Goal: Information Seeking & Learning: Learn about a topic

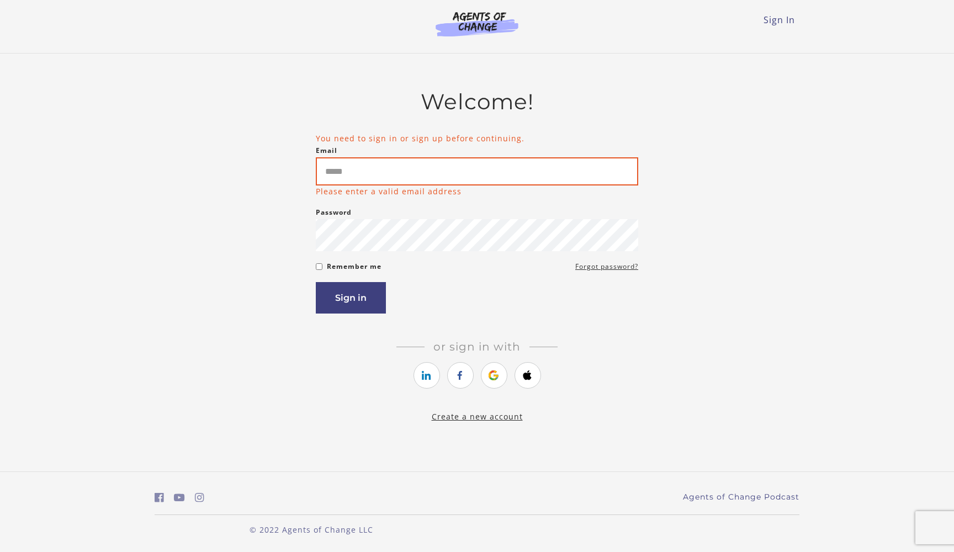
click at [593, 177] on input "Email" at bounding box center [477, 171] width 322 height 28
type input "**********"
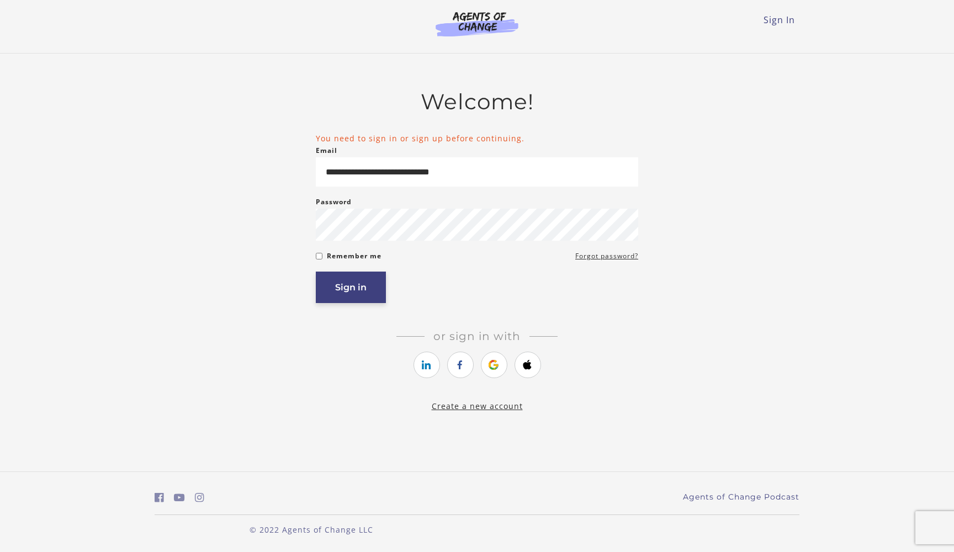
click at [368, 280] on button "Sign in" at bounding box center [351, 287] width 70 height 31
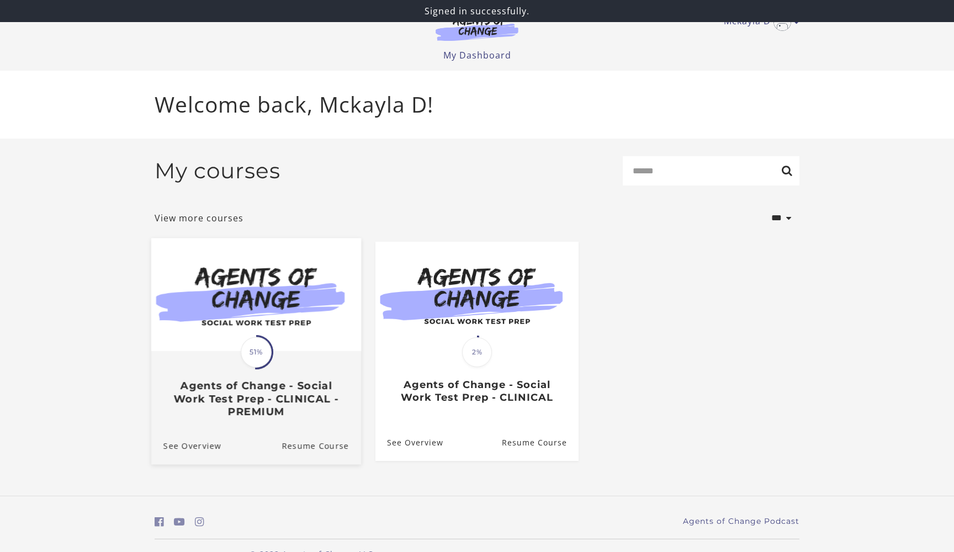
click at [252, 381] on div "Translation missing: en.liquid.partials.dashboard_course_card.progress_descript…" at bounding box center [256, 385] width 210 height 66
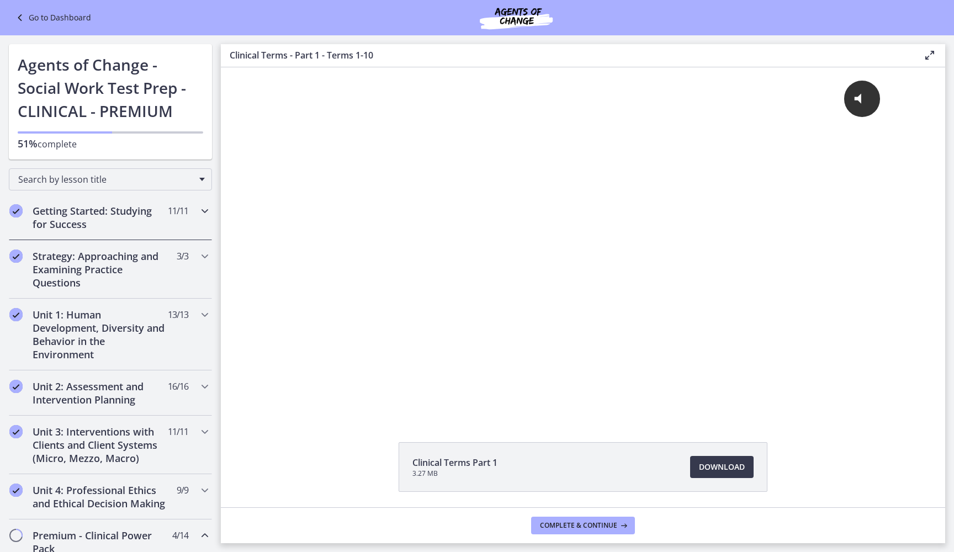
click at [118, 222] on h2 "Getting Started: Studying for Success" at bounding box center [100, 217] width 135 height 26
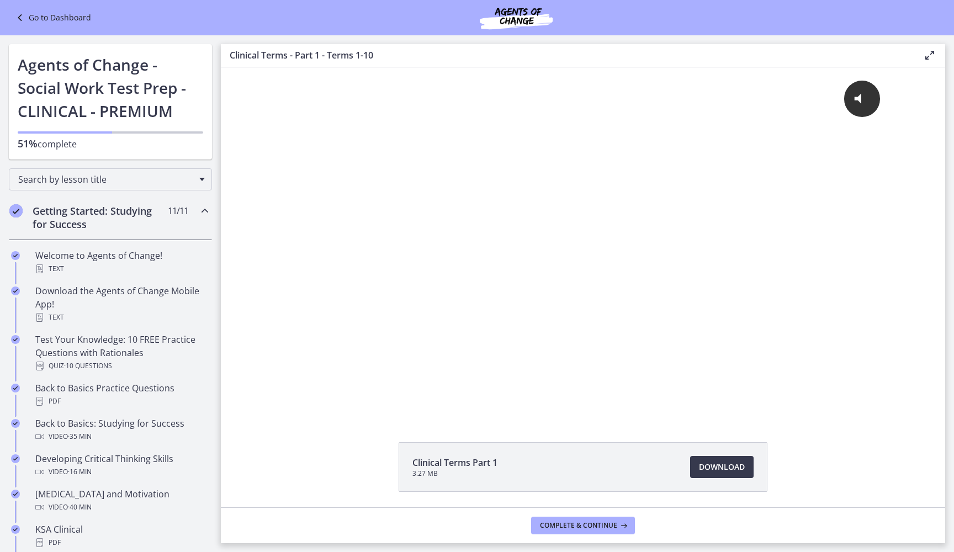
click at [141, 210] on h2 "Getting Started: Studying for Success" at bounding box center [100, 217] width 135 height 26
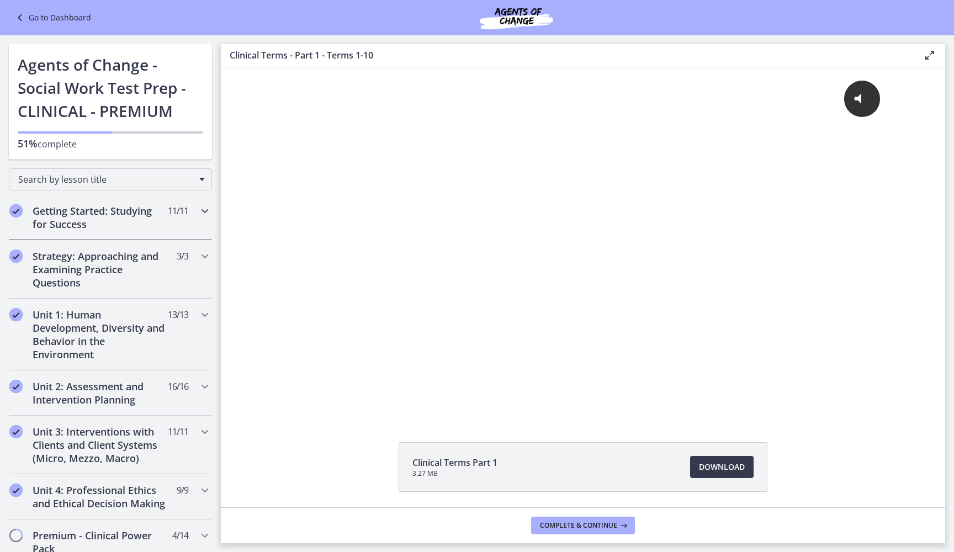
click at [140, 209] on h2 "Getting Started: Studying for Success" at bounding box center [100, 217] width 135 height 26
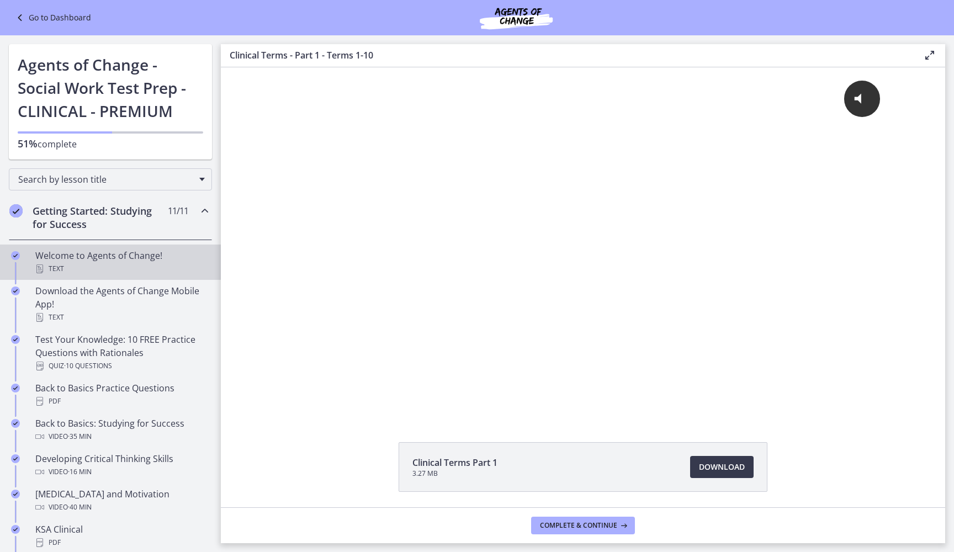
click at [98, 264] on div "Text" at bounding box center [121, 268] width 172 height 13
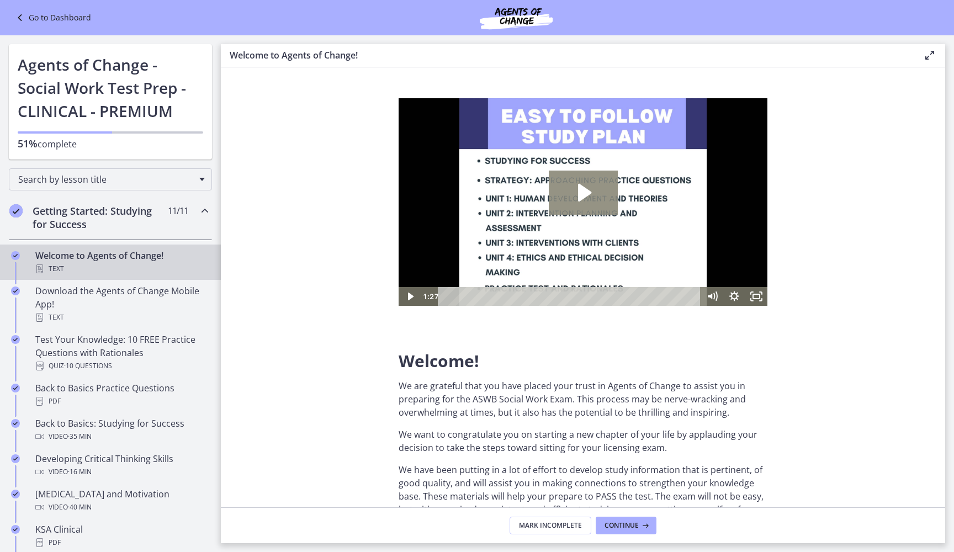
click at [578, 207] on icon "Play Video: c1o6hcmjueu5qasqsu00.mp4" at bounding box center [583, 193] width 69 height 44
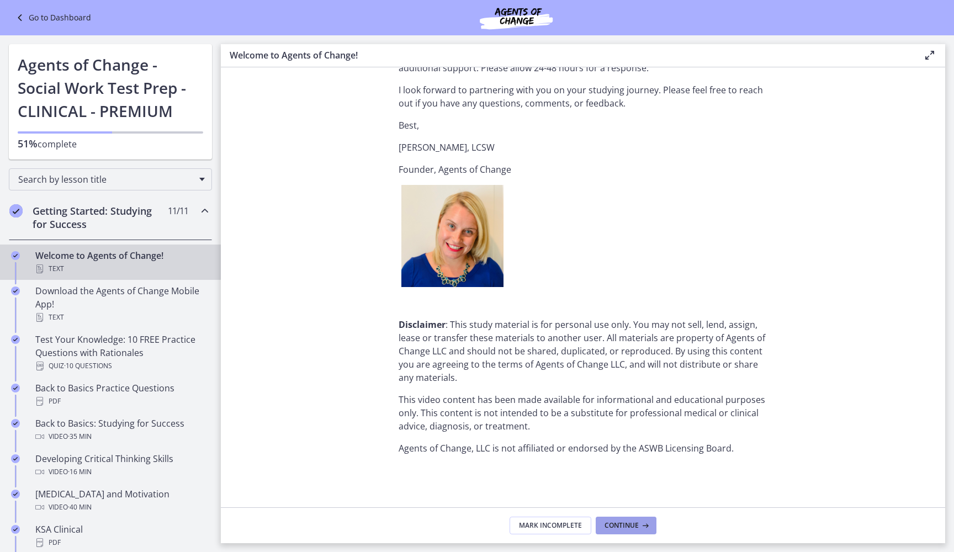
scroll to position [1280, 0]
click at [620, 529] on span "Continue" at bounding box center [621, 525] width 34 height 9
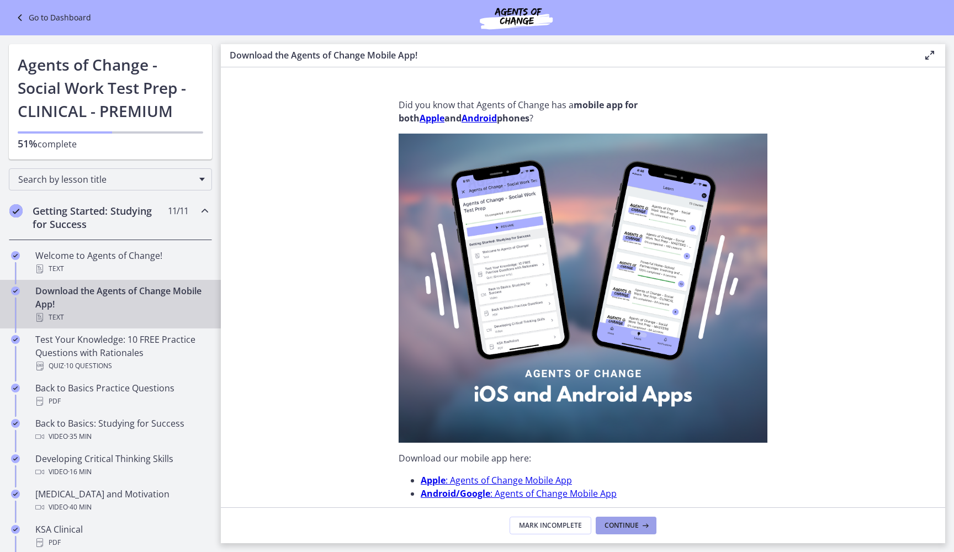
click at [626, 522] on span "Continue" at bounding box center [621, 525] width 34 height 9
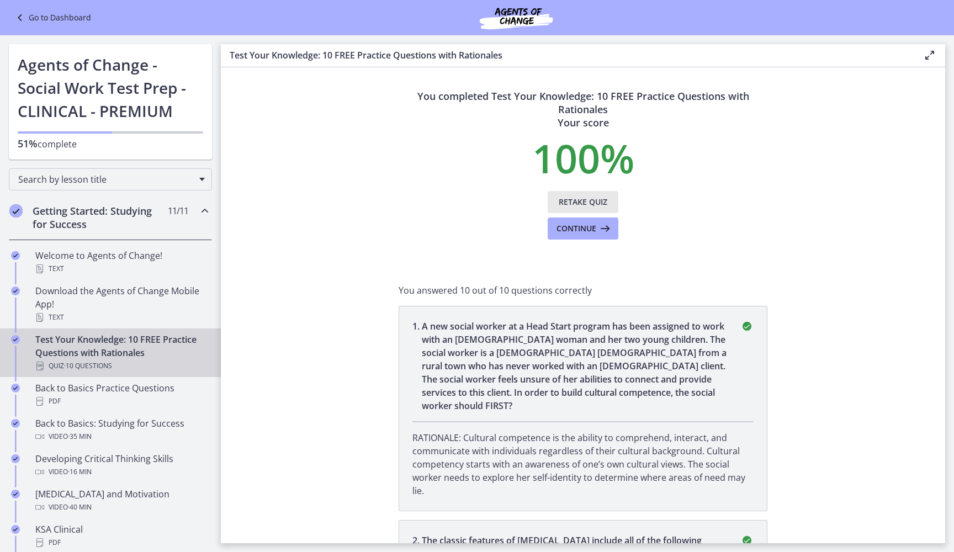
click at [568, 201] on span "Retake Quiz" at bounding box center [583, 201] width 49 height 13
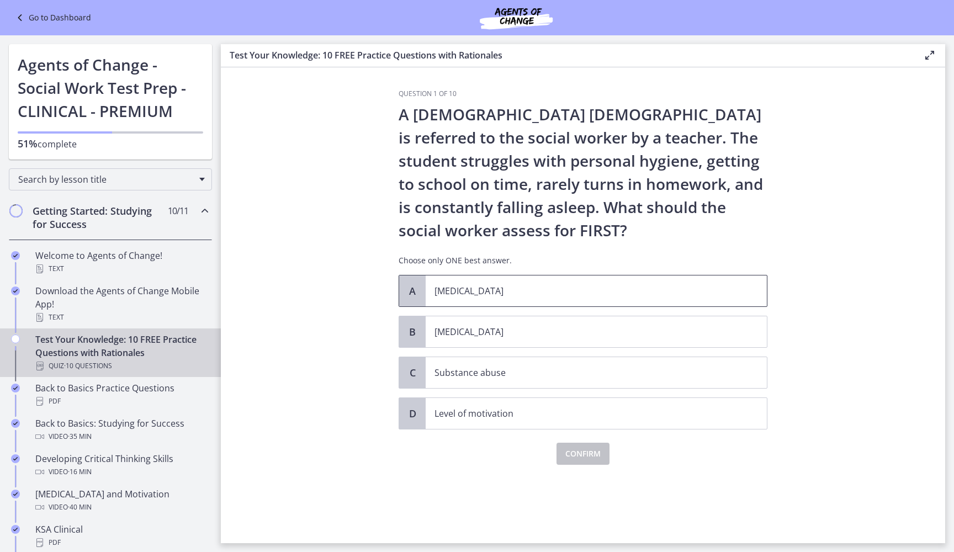
click at [576, 297] on p "[MEDICAL_DATA]" at bounding box center [584, 290] width 301 height 13
click at [578, 453] on span "Confirm" at bounding box center [582, 453] width 35 height 13
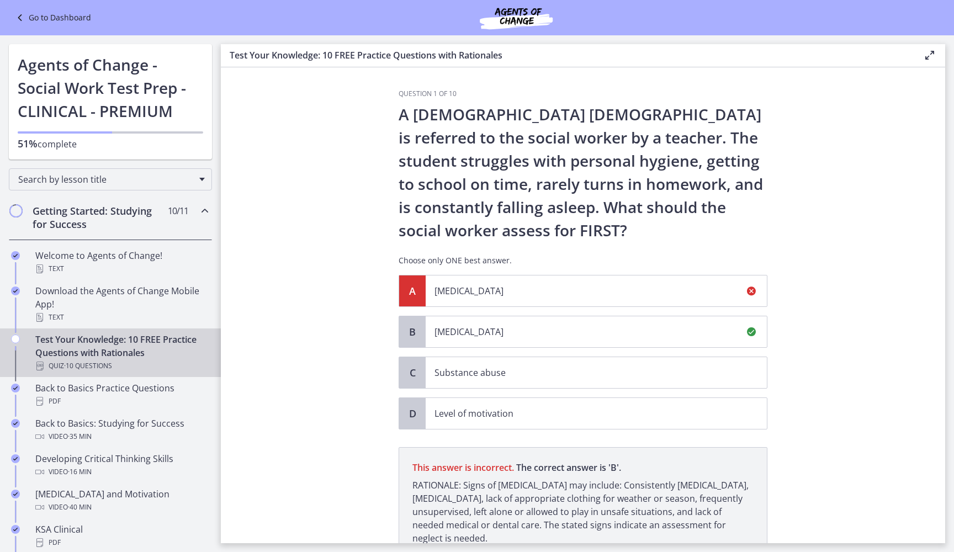
scroll to position [95, 0]
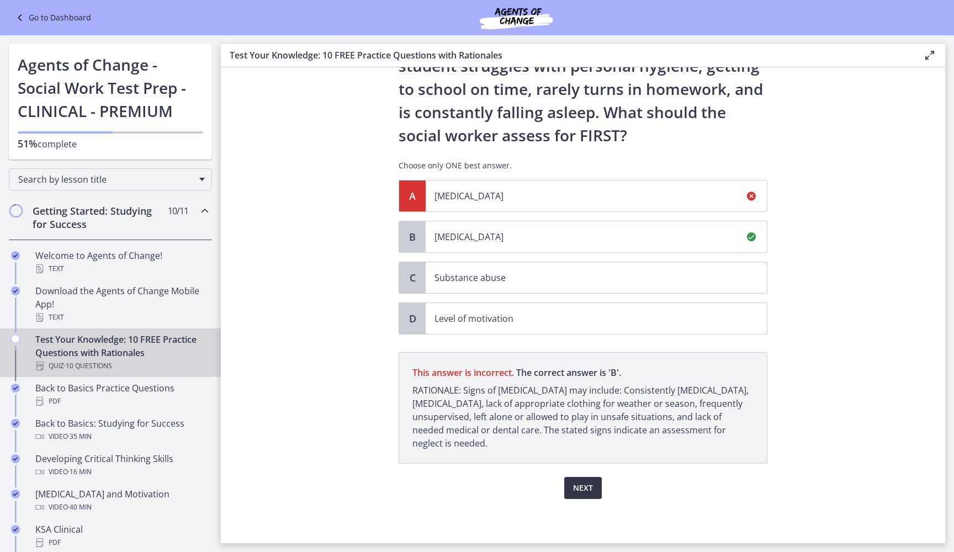
click at [585, 486] on span "Next" at bounding box center [583, 487] width 20 height 13
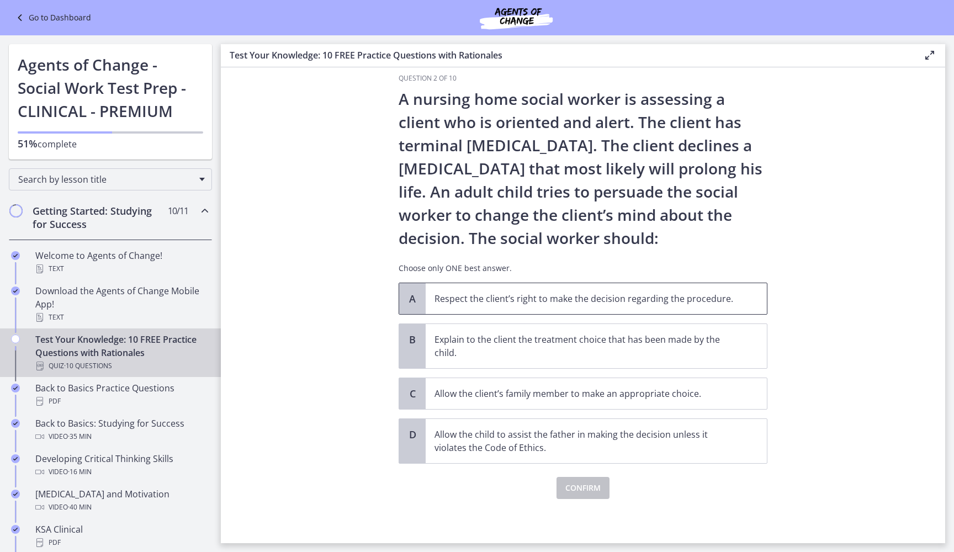
scroll to position [0, 0]
click at [487, 300] on p "Respect the client’s right to make the decision regarding the procedure." at bounding box center [584, 298] width 301 height 13
click at [573, 482] on span "Confirm" at bounding box center [582, 487] width 35 height 13
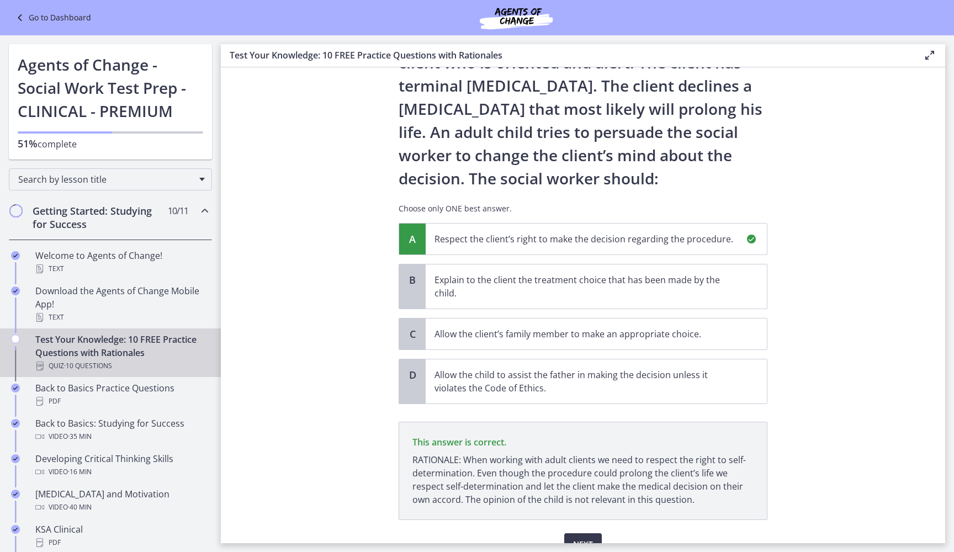
scroll to position [131, 0]
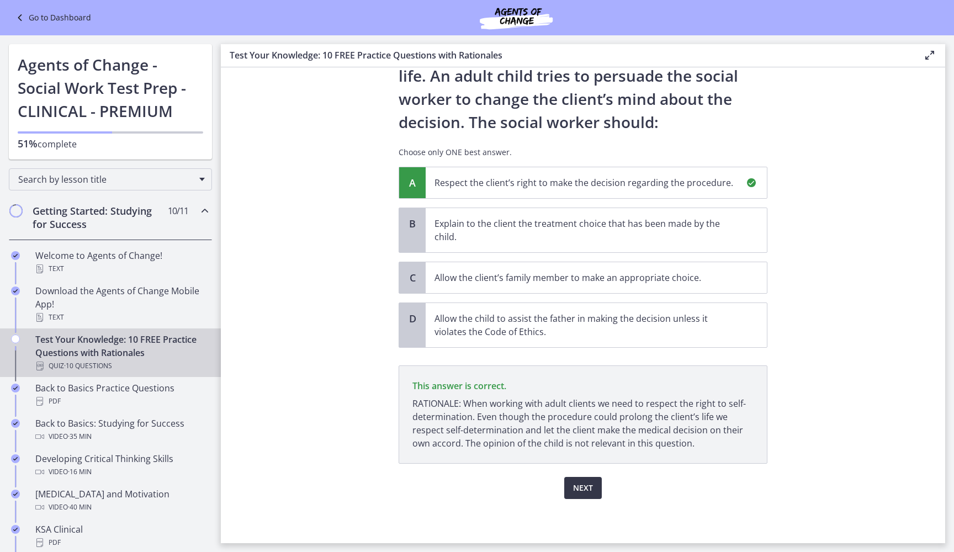
click at [579, 485] on span "Next" at bounding box center [583, 487] width 20 height 13
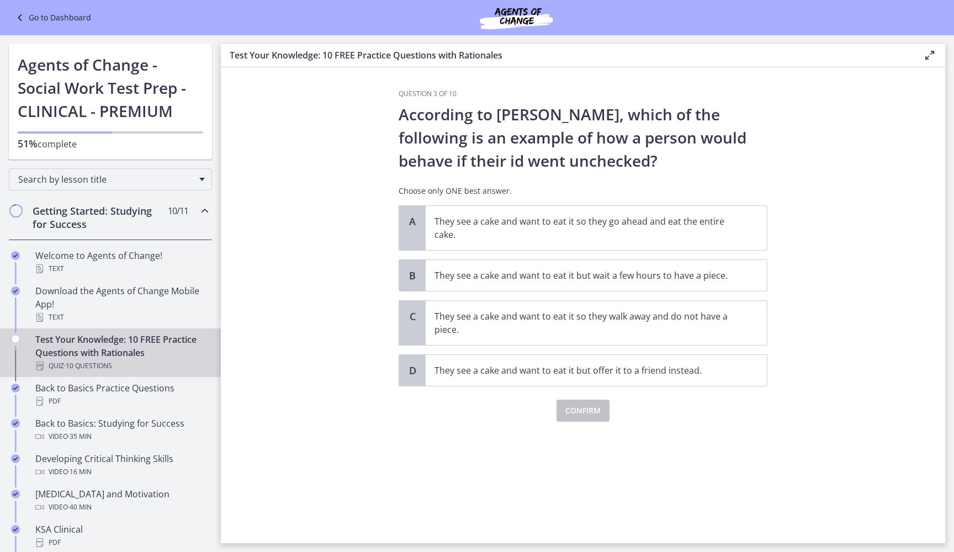
scroll to position [0, 0]
click at [573, 240] on p "They see a cake and want to eat it so they go ahead and eat the entire cake." at bounding box center [584, 228] width 301 height 26
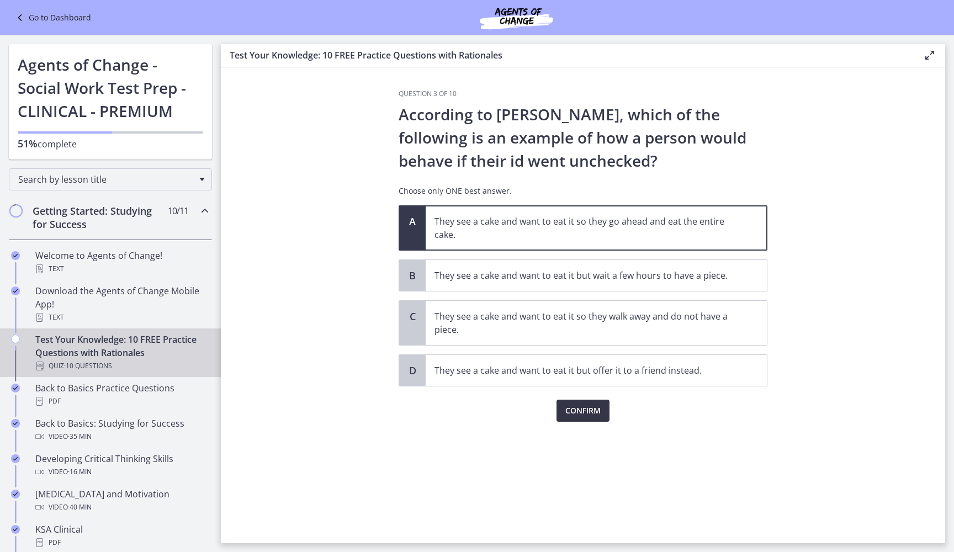
click at [576, 400] on button "Confirm" at bounding box center [582, 411] width 53 height 22
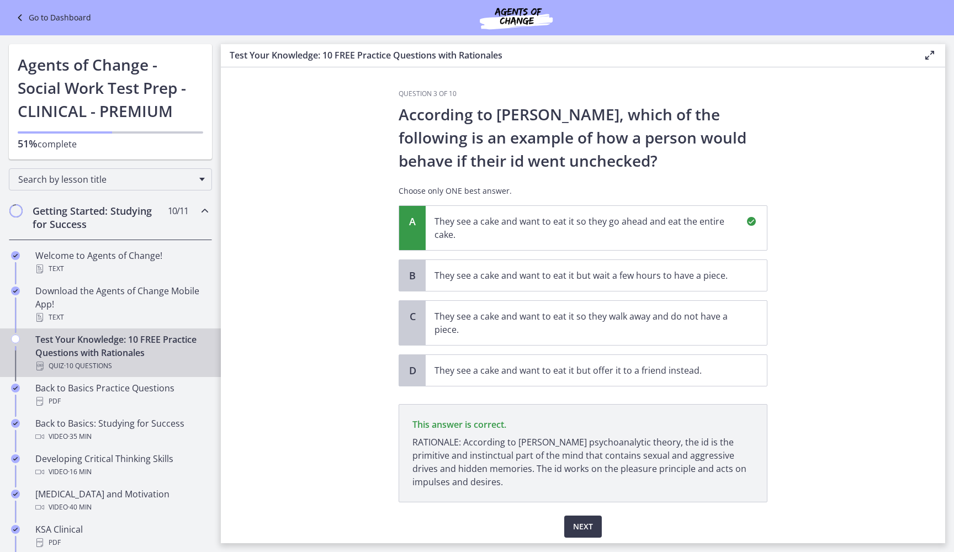
scroll to position [39, 0]
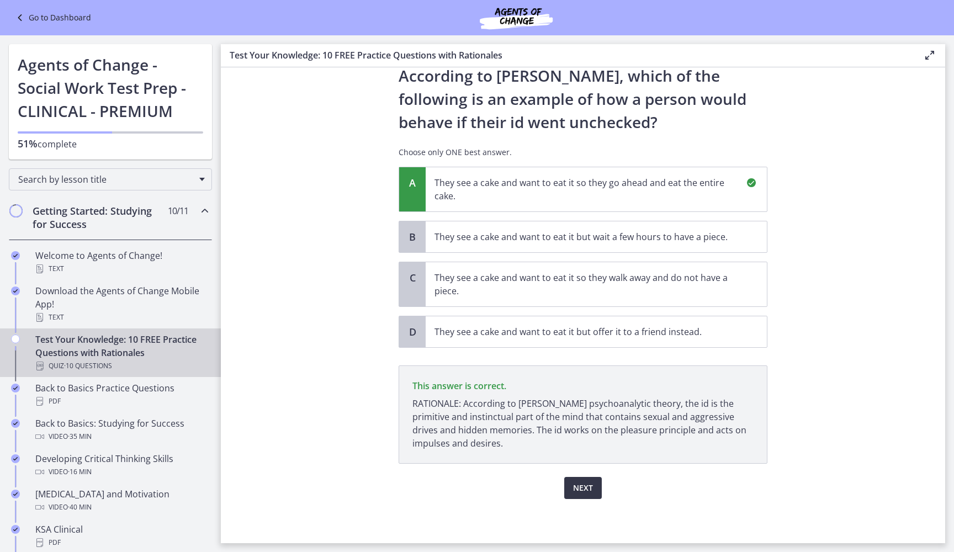
click at [590, 487] on span "Next" at bounding box center [583, 487] width 20 height 13
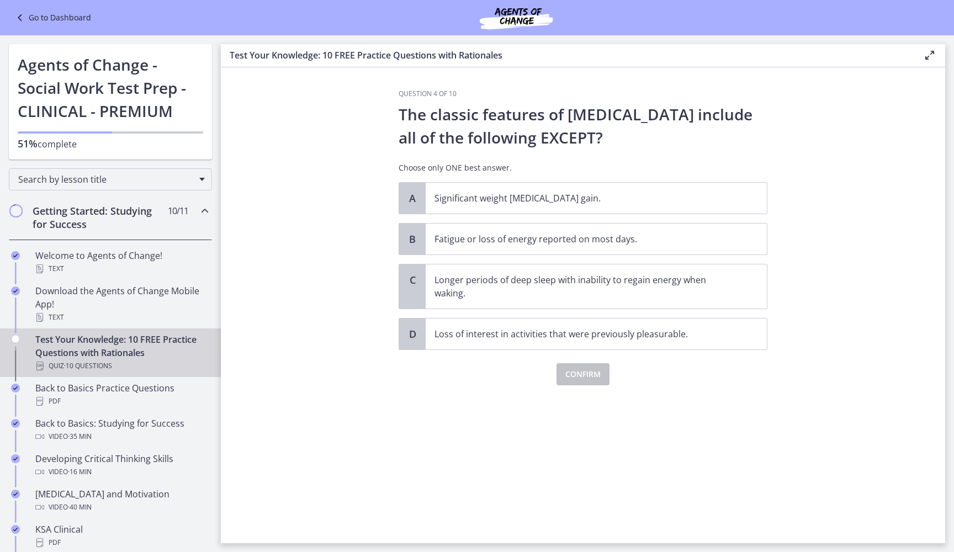
scroll to position [0, 0]
click at [493, 287] on p "Longer periods of deep sleep with inability to regain energy when waking." at bounding box center [584, 286] width 301 height 26
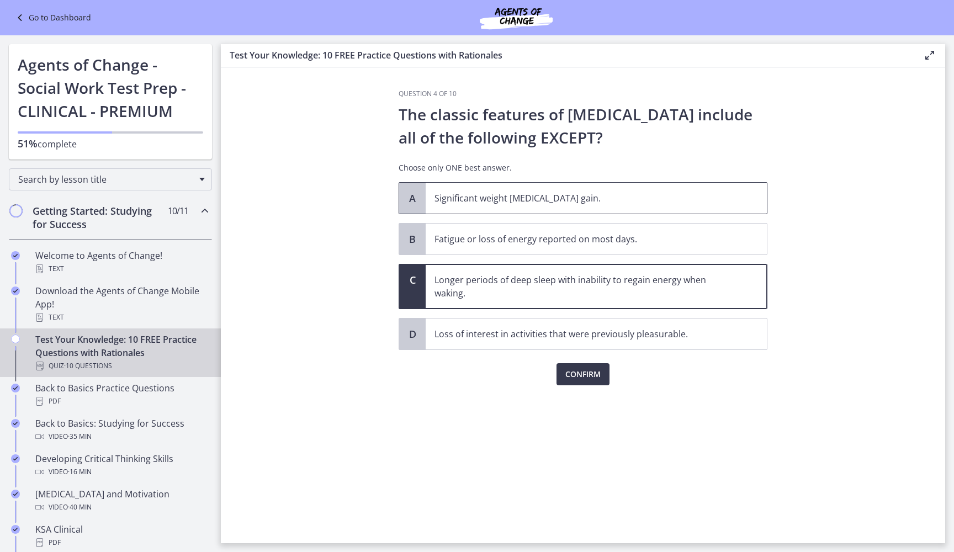
click at [521, 201] on p "Significant weight [MEDICAL_DATA] gain." at bounding box center [584, 198] width 301 height 13
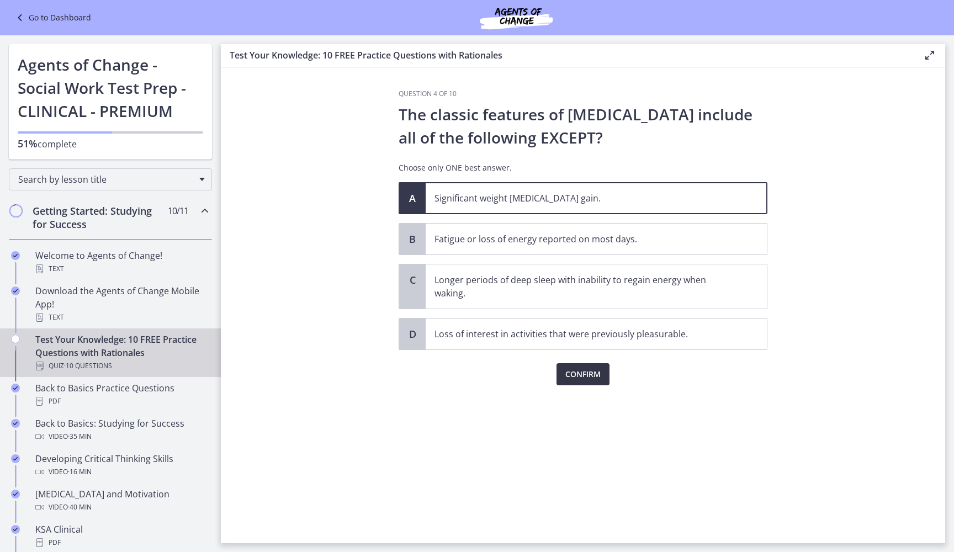
click at [580, 369] on span "Confirm" at bounding box center [582, 374] width 35 height 13
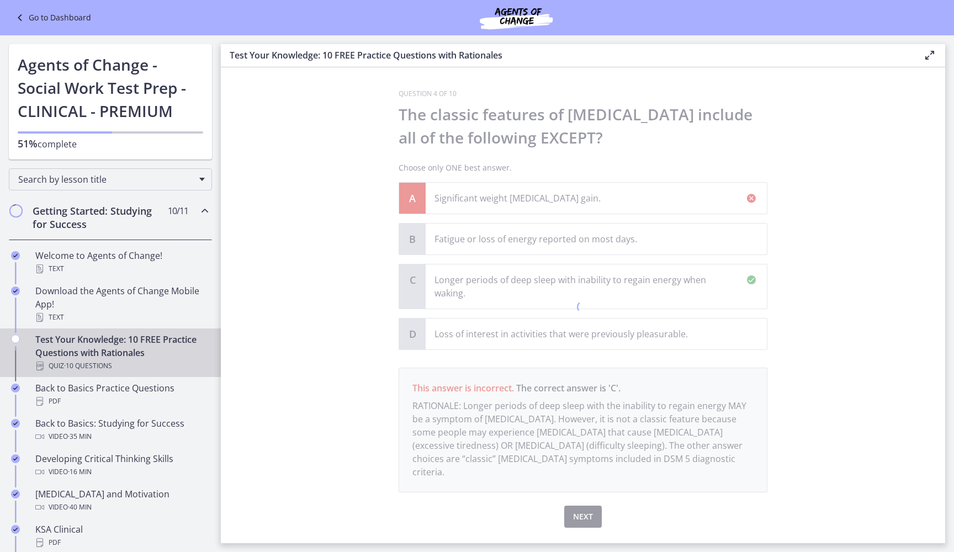
scroll to position [15, 0]
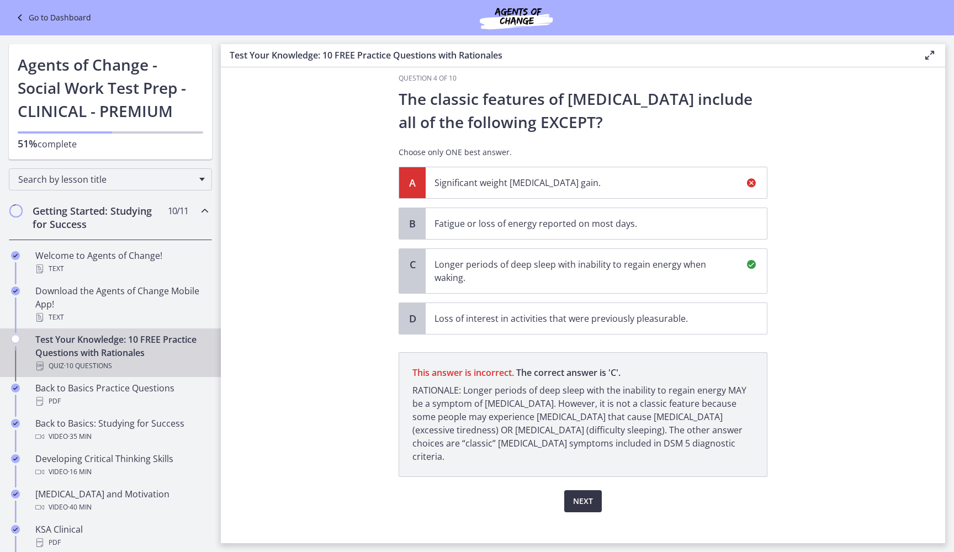
click at [573, 495] on span "Next" at bounding box center [583, 501] width 20 height 13
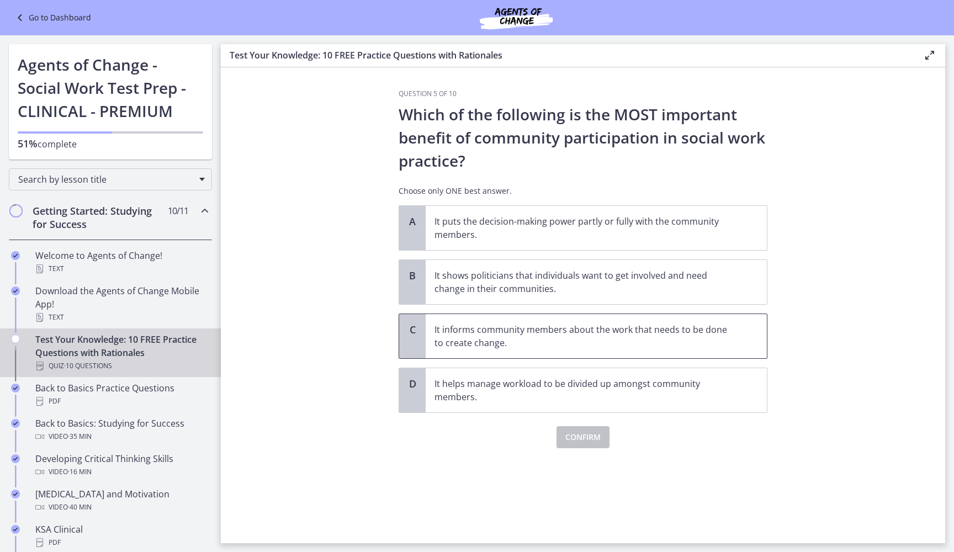
click at [502, 333] on p "It informs community members about the work that needs to be done to create cha…" at bounding box center [584, 336] width 301 height 26
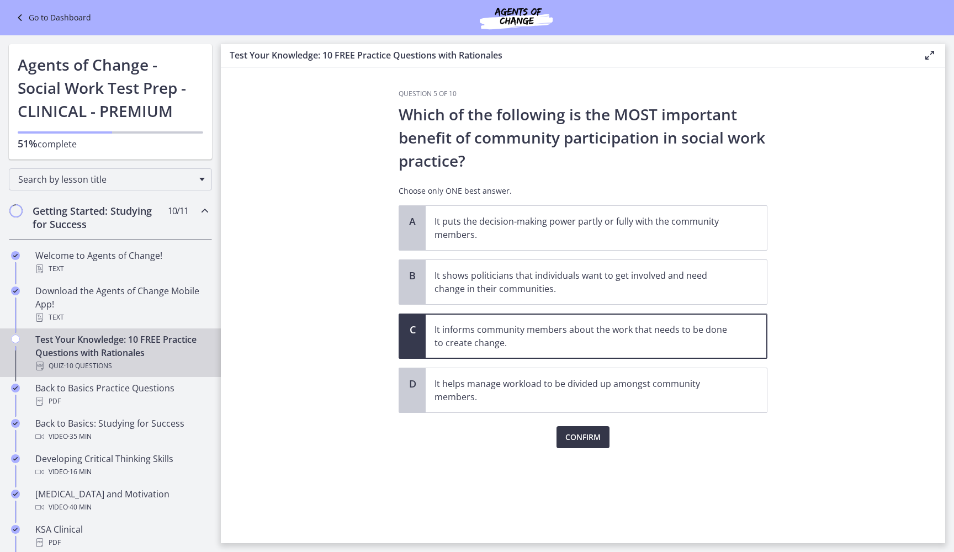
click at [566, 436] on span "Confirm" at bounding box center [582, 437] width 35 height 13
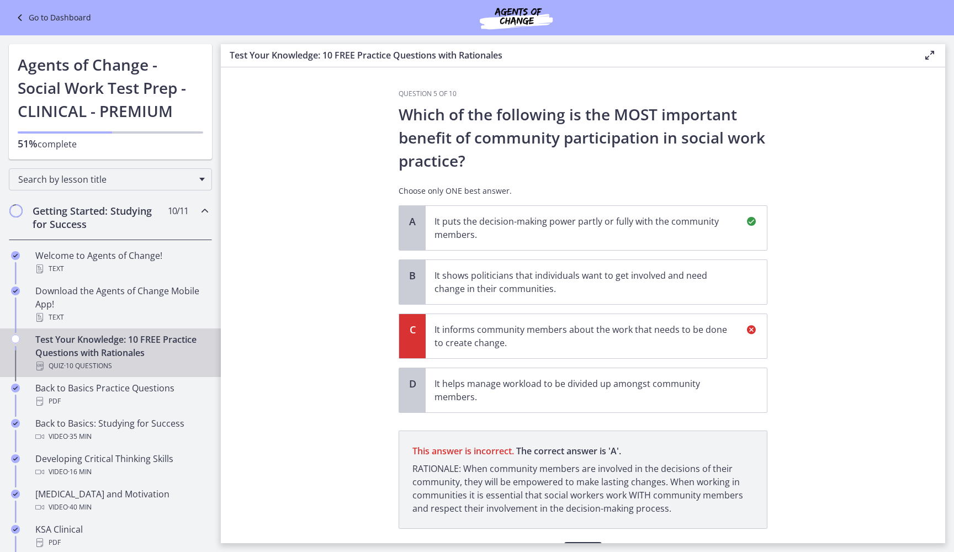
scroll to position [65, 0]
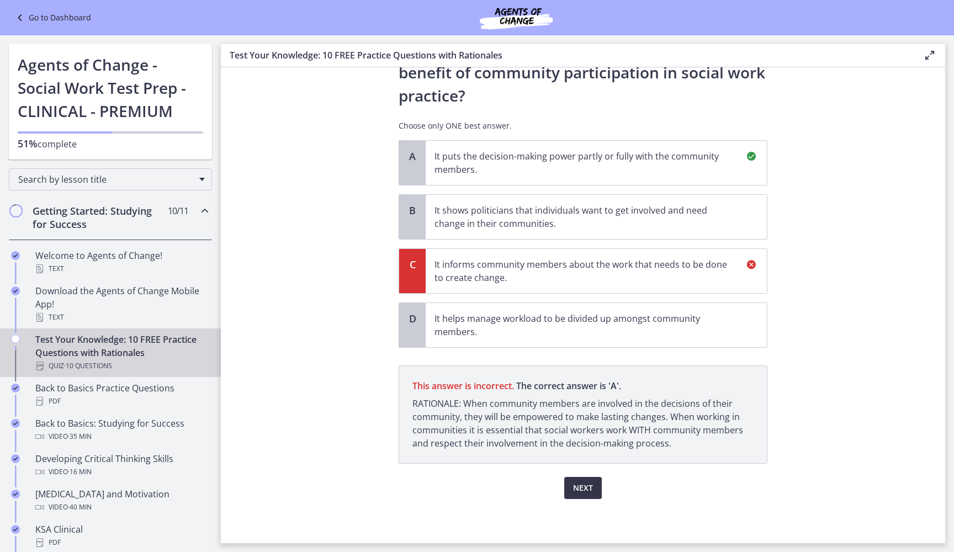
click at [584, 482] on span "Next" at bounding box center [583, 487] width 20 height 13
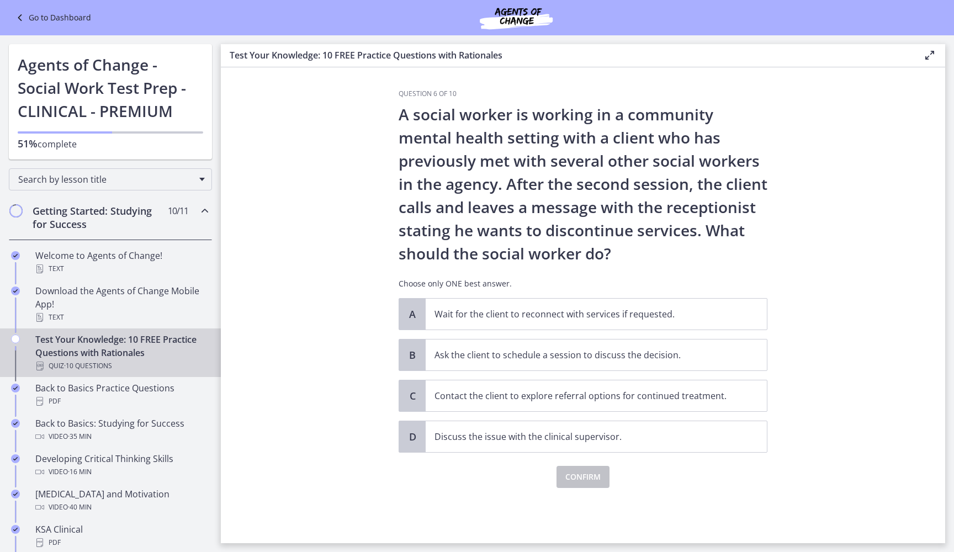
scroll to position [0, 0]
click at [516, 388] on span "Contact the client to explore referral options for continued treatment." at bounding box center [596, 395] width 341 height 31
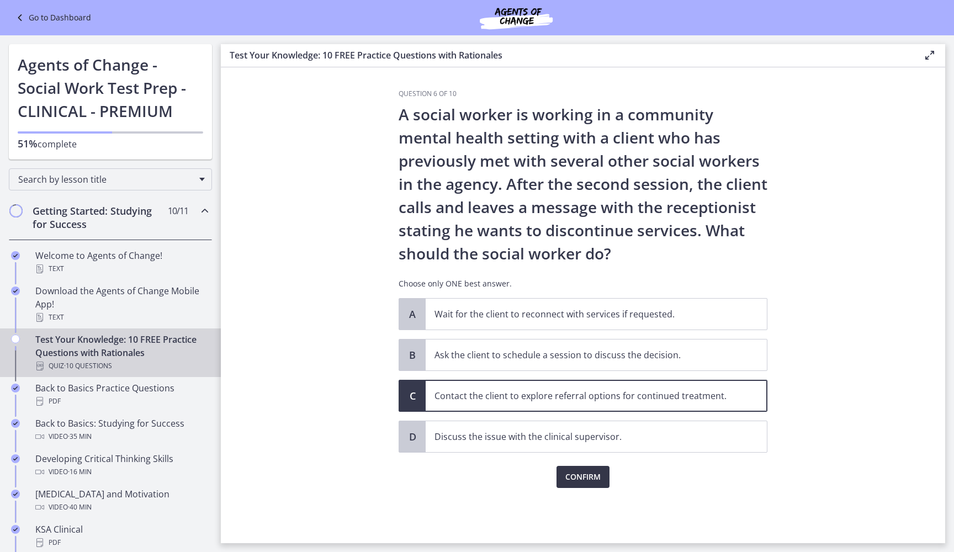
click at [571, 478] on span "Confirm" at bounding box center [582, 476] width 35 height 13
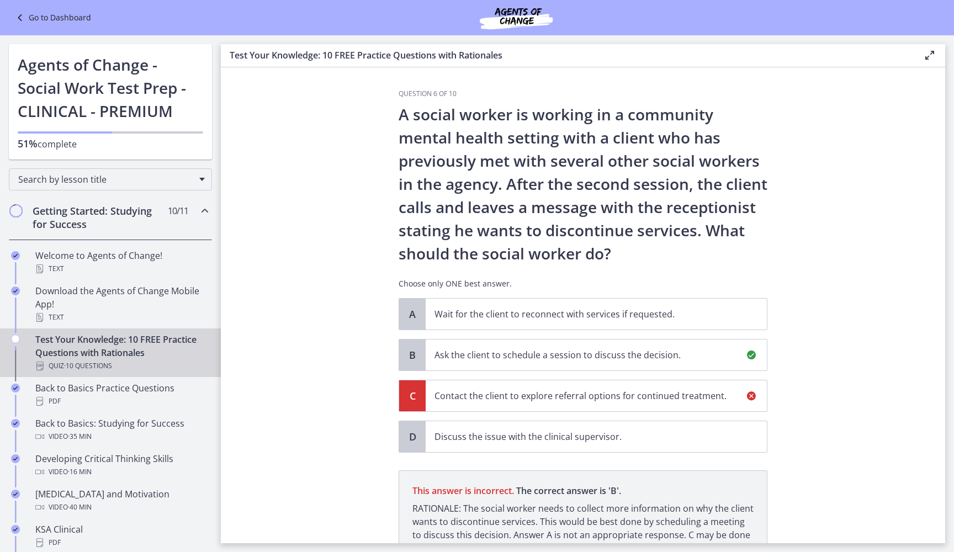
scroll to position [118, 0]
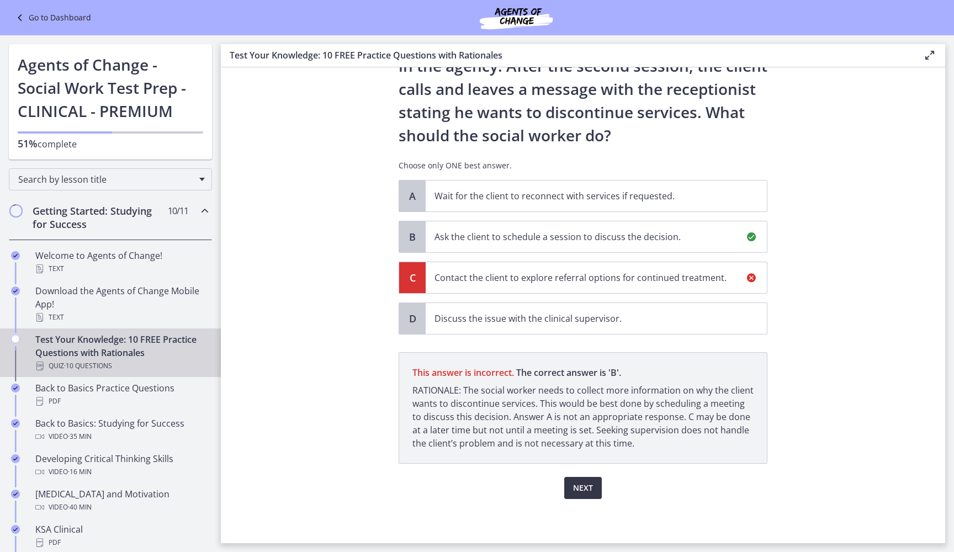
click at [581, 479] on button "Next" at bounding box center [583, 488] width 38 height 22
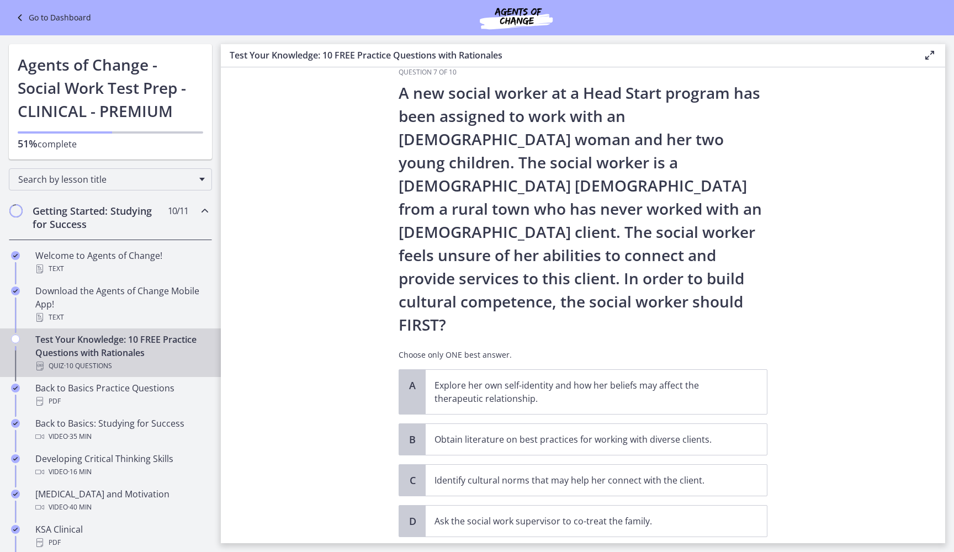
scroll to position [26, 0]
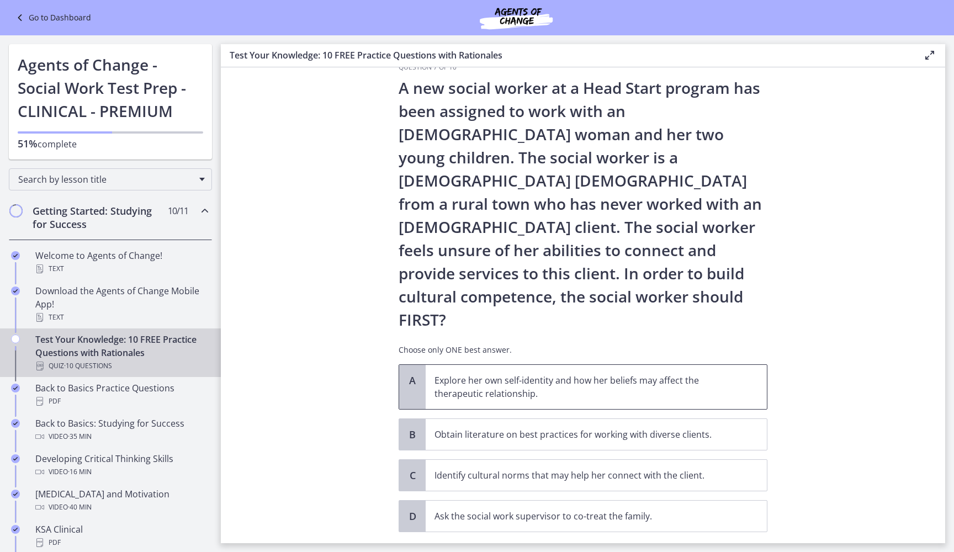
click at [518, 374] on p "Explore her own self-identity and how her beliefs may affect the therapeutic re…" at bounding box center [584, 387] width 301 height 26
click at [591, 550] on span "Confirm" at bounding box center [582, 556] width 35 height 13
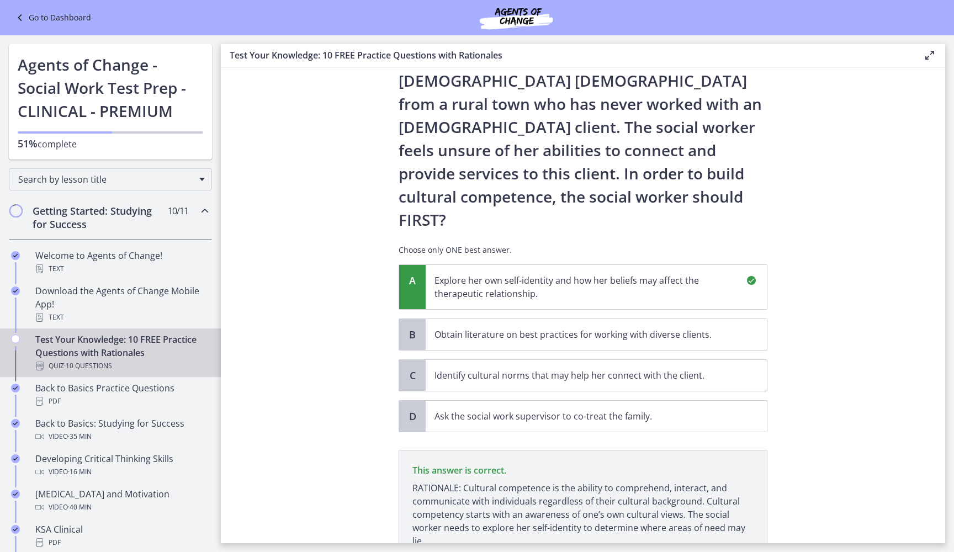
scroll to position [178, 0]
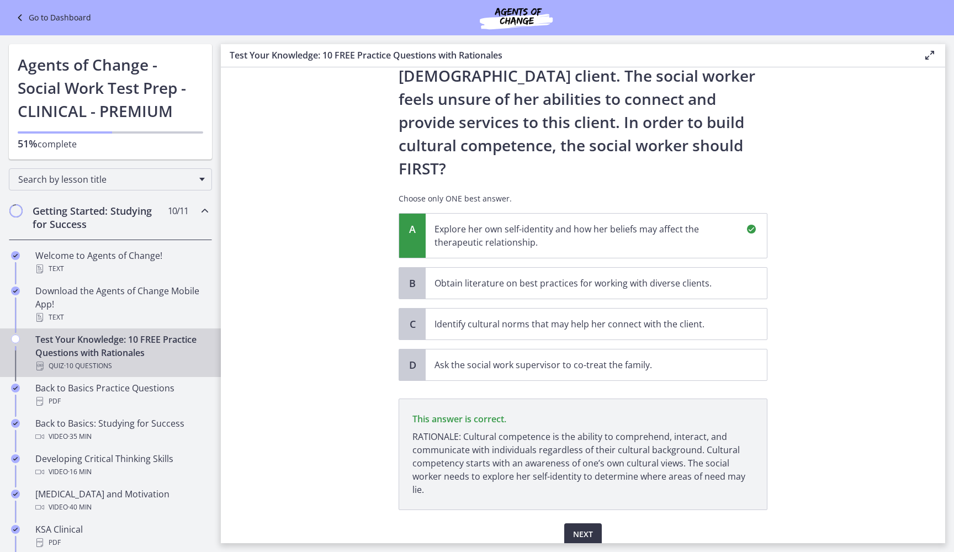
click at [586, 528] on span "Next" at bounding box center [583, 534] width 20 height 13
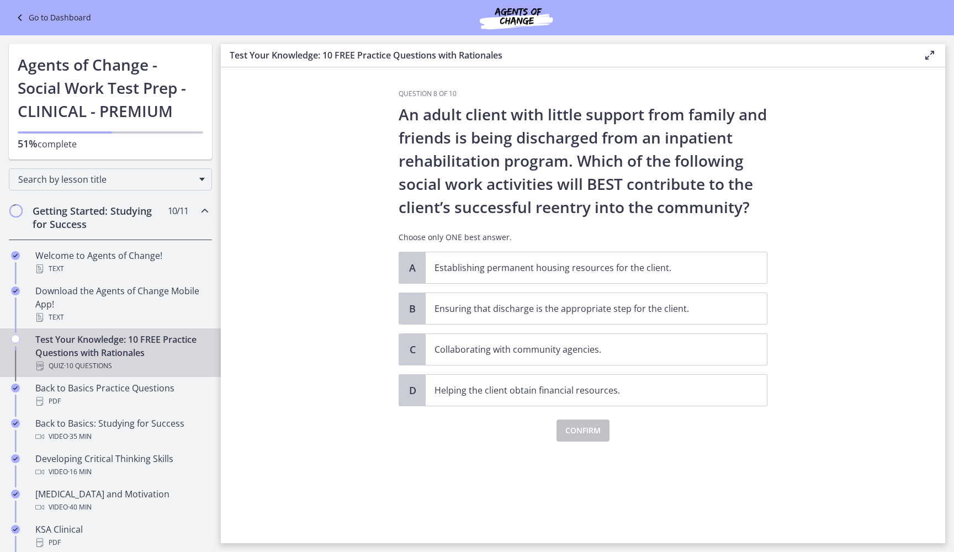
scroll to position [0, 0]
click at [573, 264] on p "Establishing permanent housing resources for the client." at bounding box center [584, 267] width 301 height 13
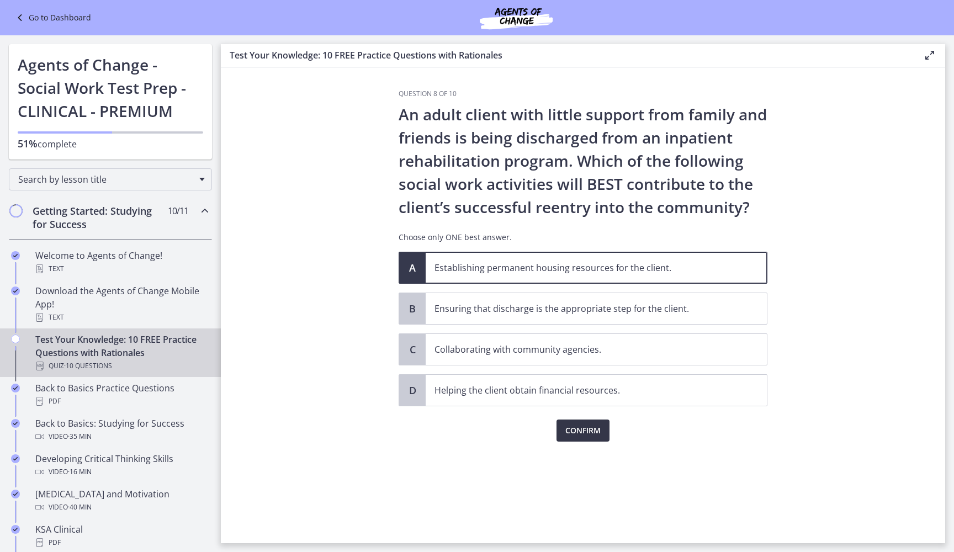
click at [578, 439] on button "Confirm" at bounding box center [582, 430] width 53 height 22
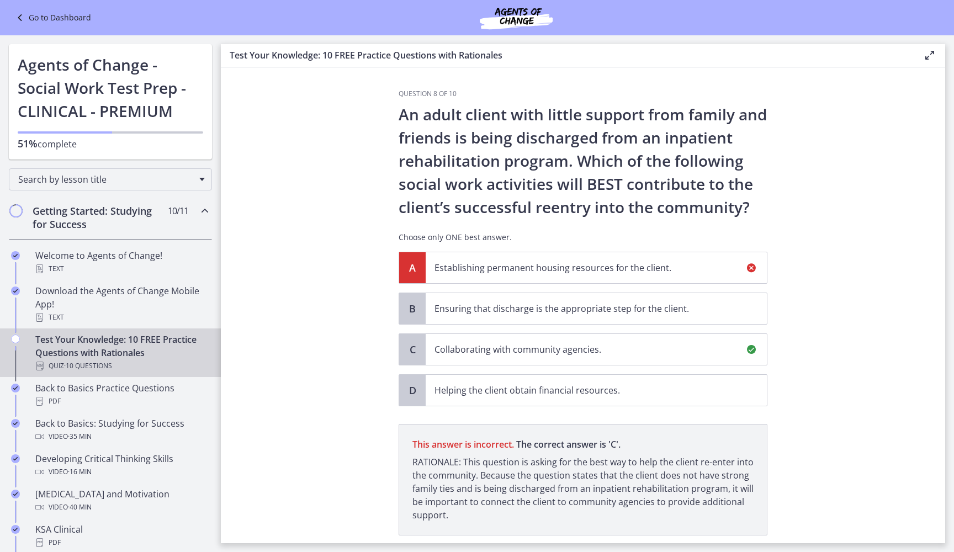
scroll to position [72, 0]
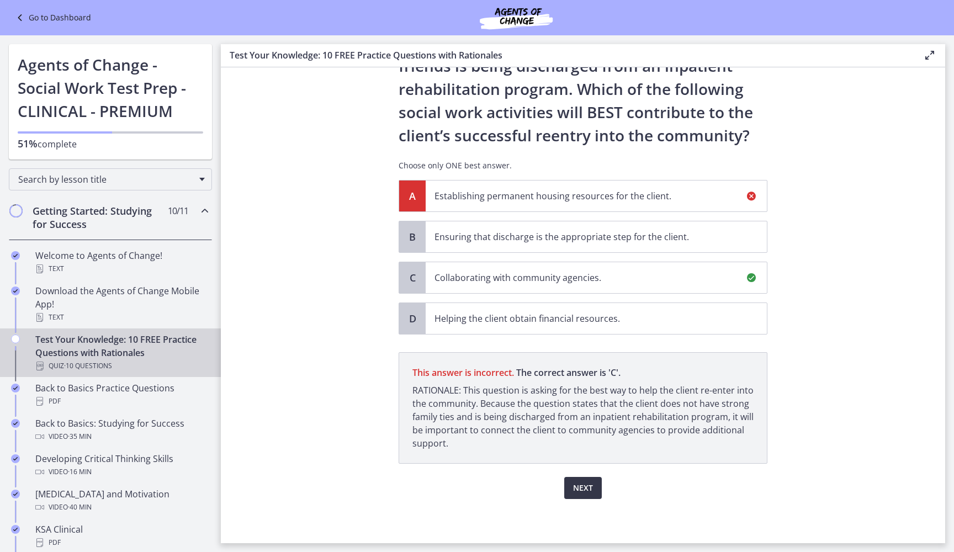
click at [584, 497] on button "Next" at bounding box center [583, 488] width 38 height 22
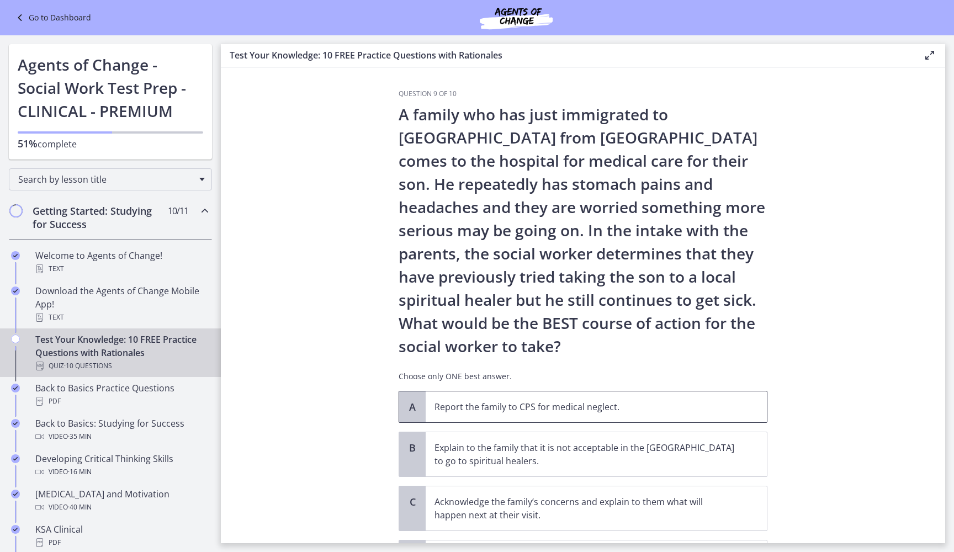
click at [568, 417] on span "Report the family to CPS for medical neglect." at bounding box center [596, 406] width 341 height 31
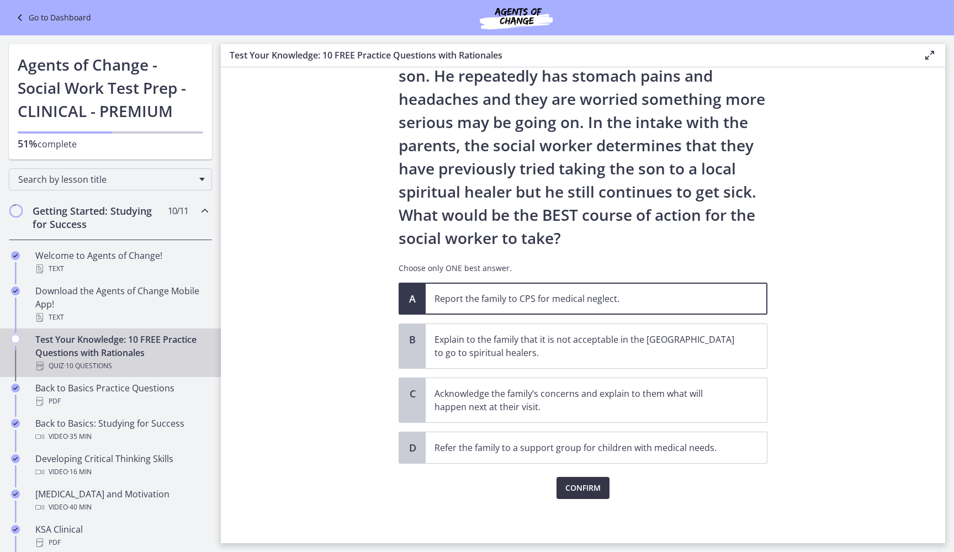
click at [567, 486] on span "Confirm" at bounding box center [582, 487] width 35 height 13
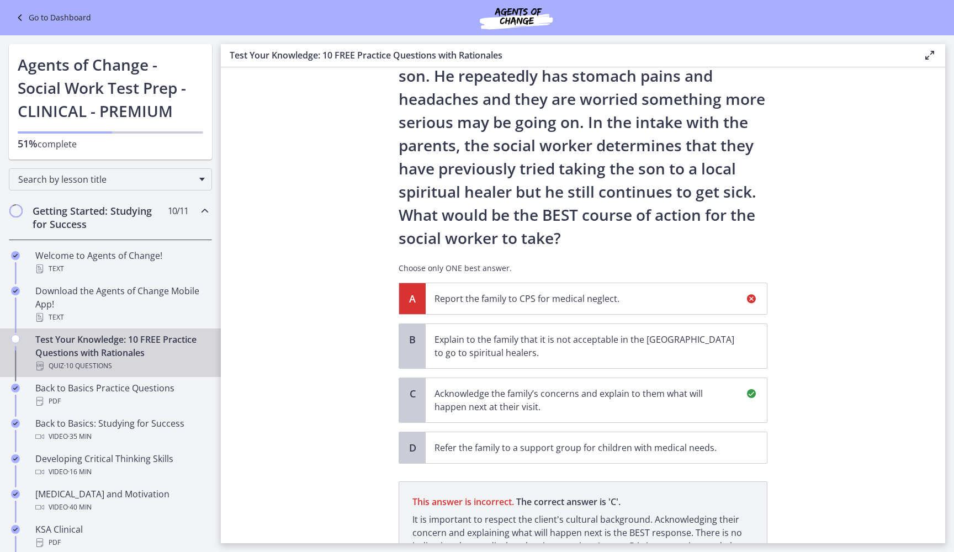
scroll to position [237, 0]
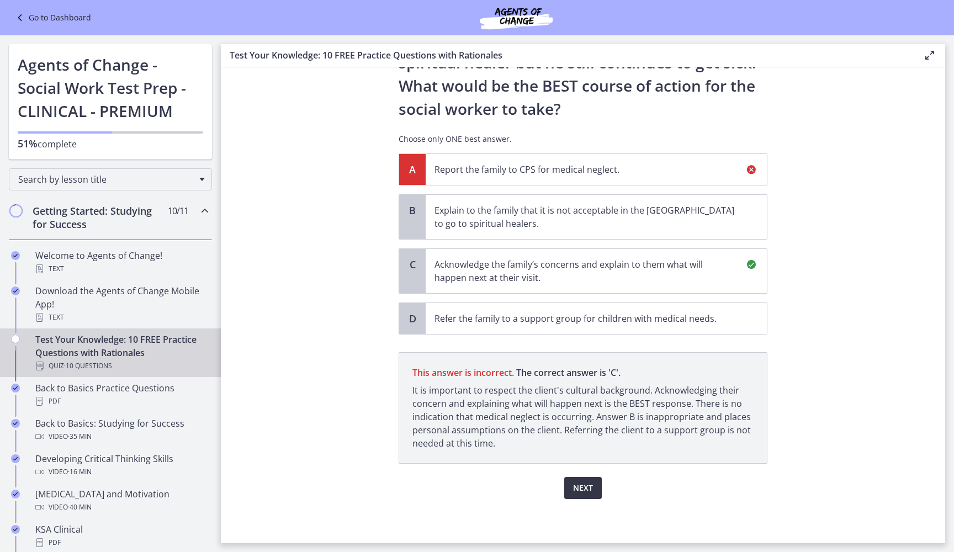
click at [567, 487] on button "Next" at bounding box center [583, 488] width 38 height 22
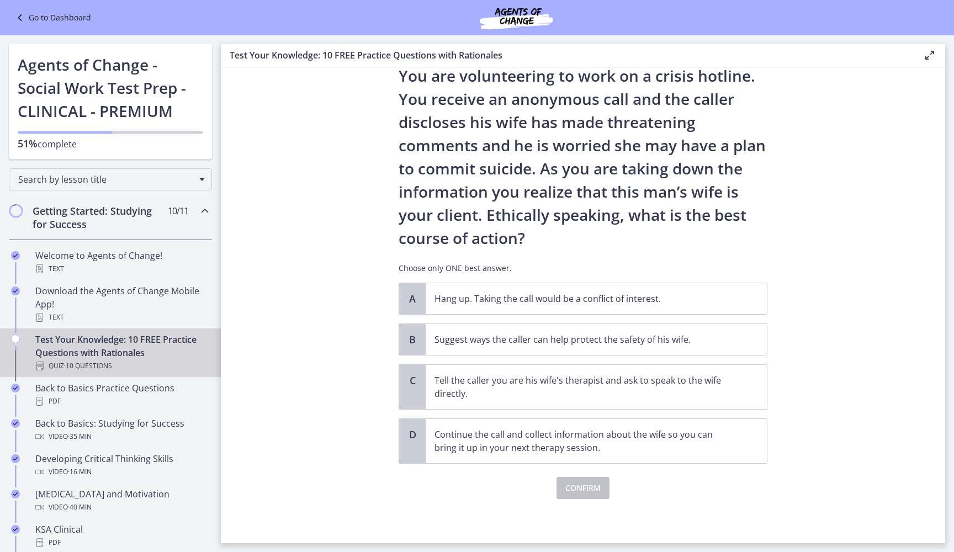
scroll to position [0, 0]
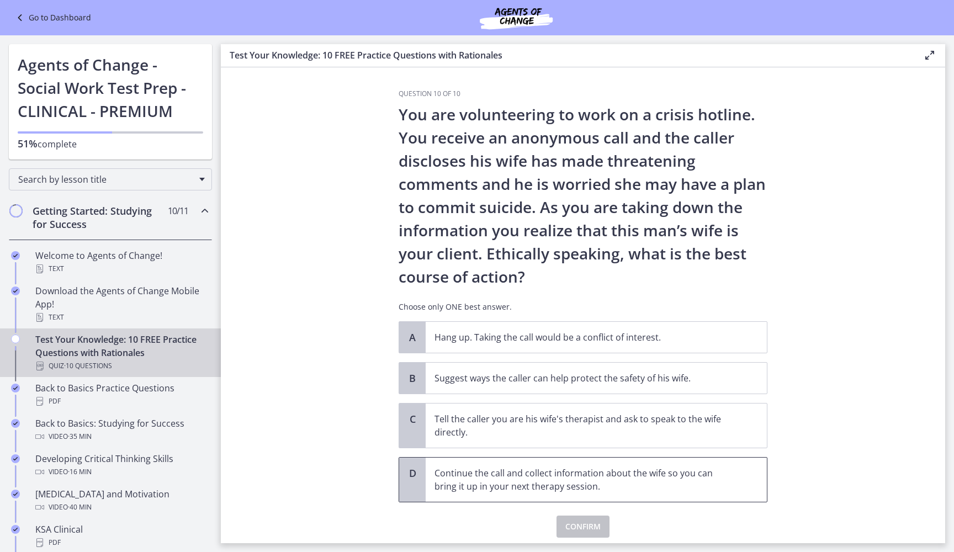
click at [558, 486] on p "Continue the call and collect information about the wife so you can bring it up…" at bounding box center [584, 479] width 301 height 26
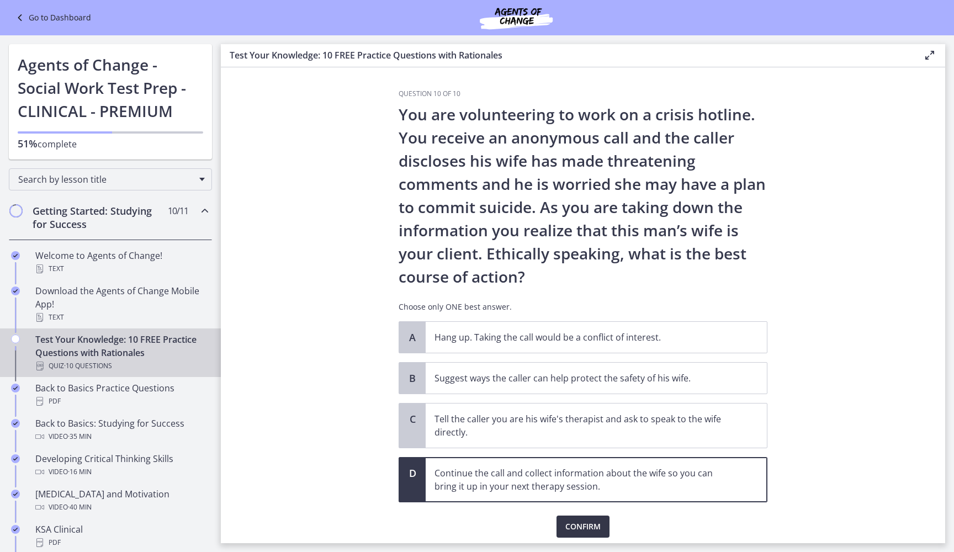
click at [577, 521] on span "Confirm" at bounding box center [582, 526] width 35 height 13
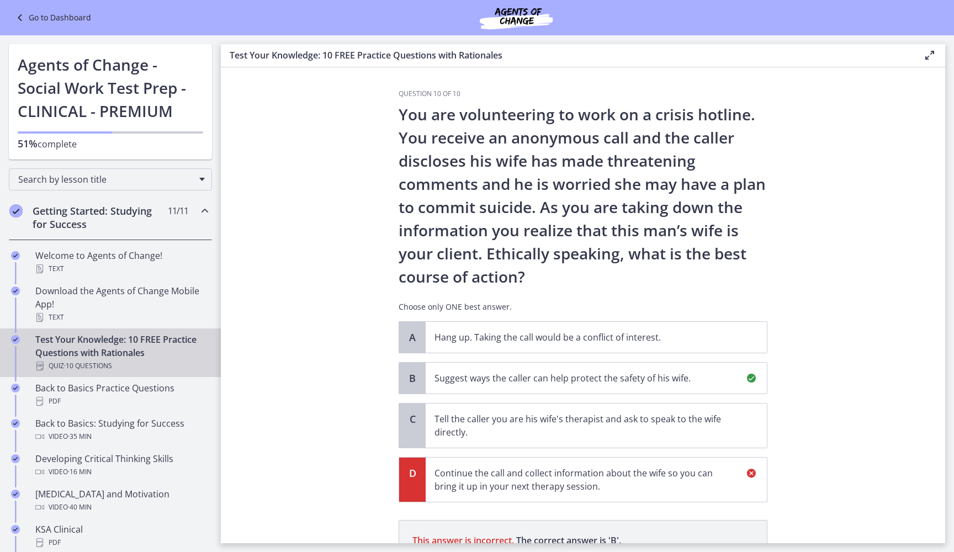
scroll to position [141, 0]
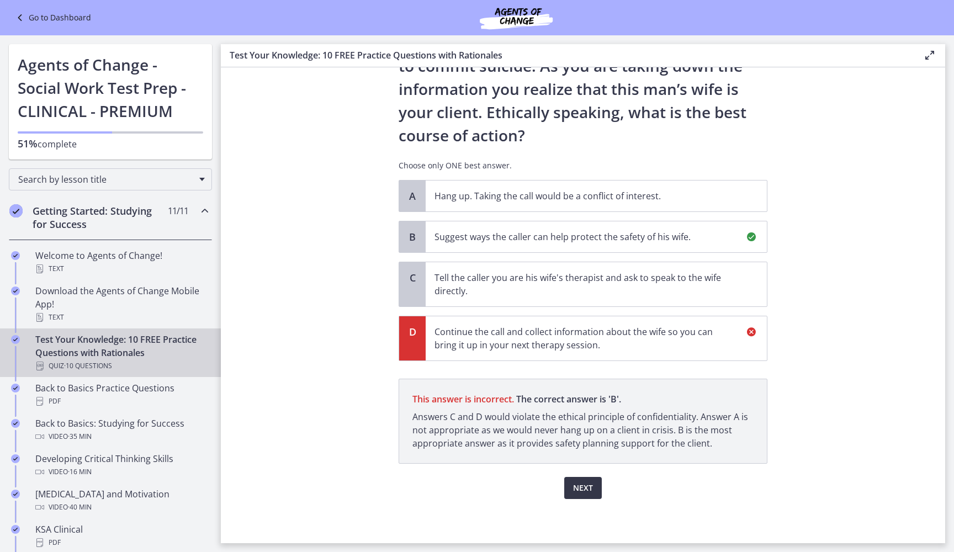
click at [577, 487] on span "Next" at bounding box center [583, 487] width 20 height 13
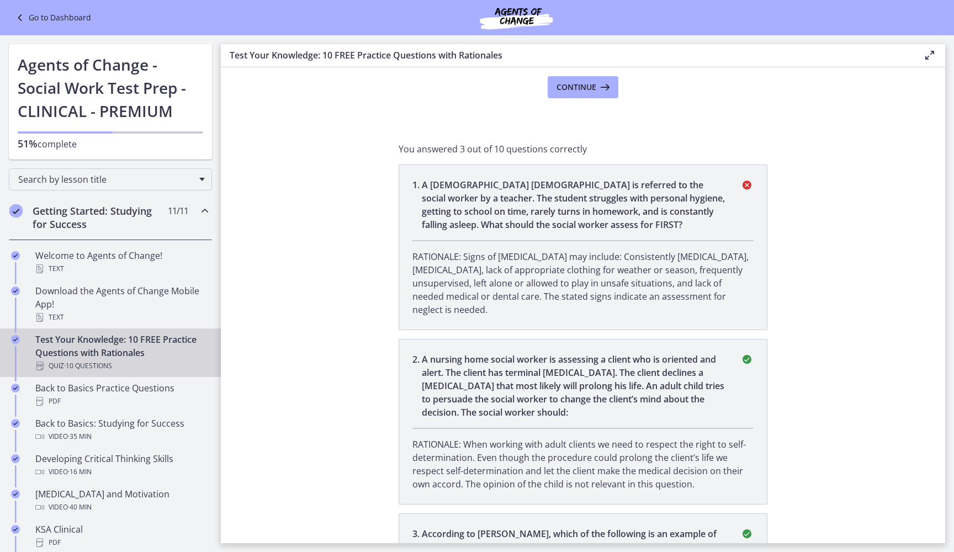
scroll to position [0, 0]
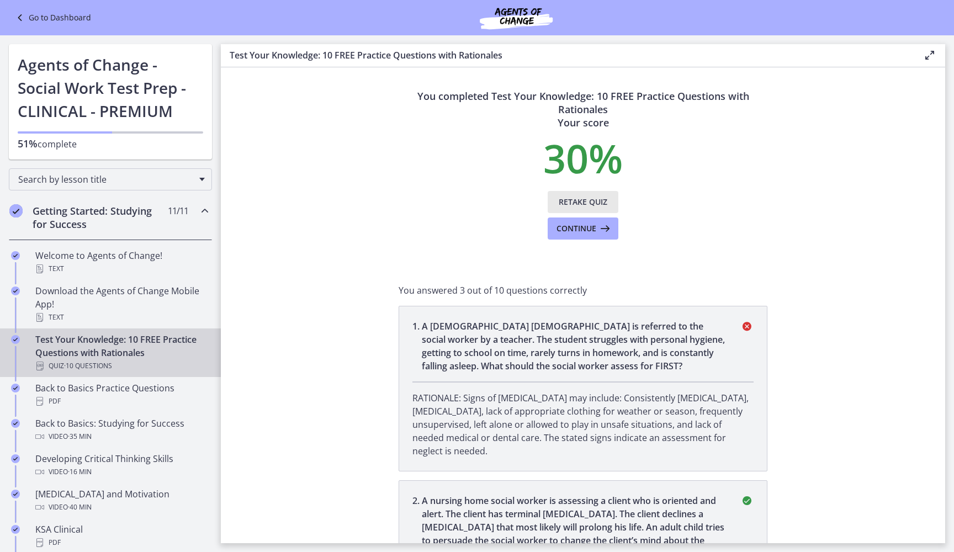
click at [592, 197] on span "Retake Quiz" at bounding box center [583, 201] width 49 height 13
